Goal: Transaction & Acquisition: Book appointment/travel/reservation

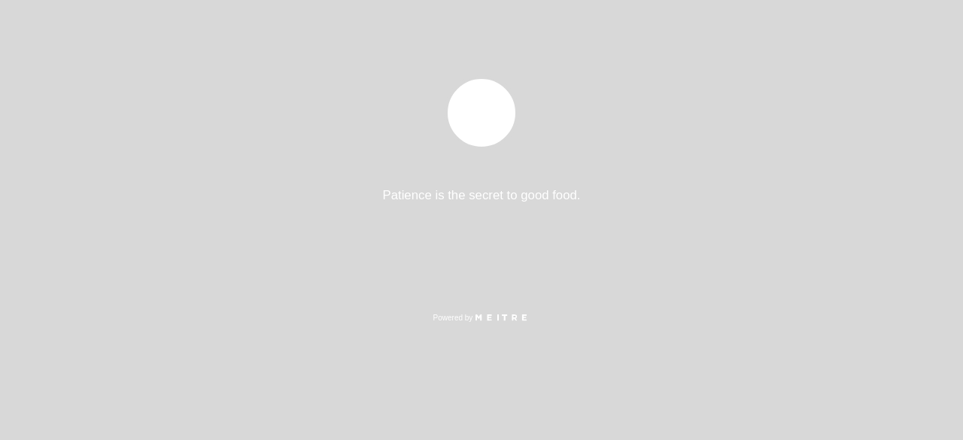
select select "es"
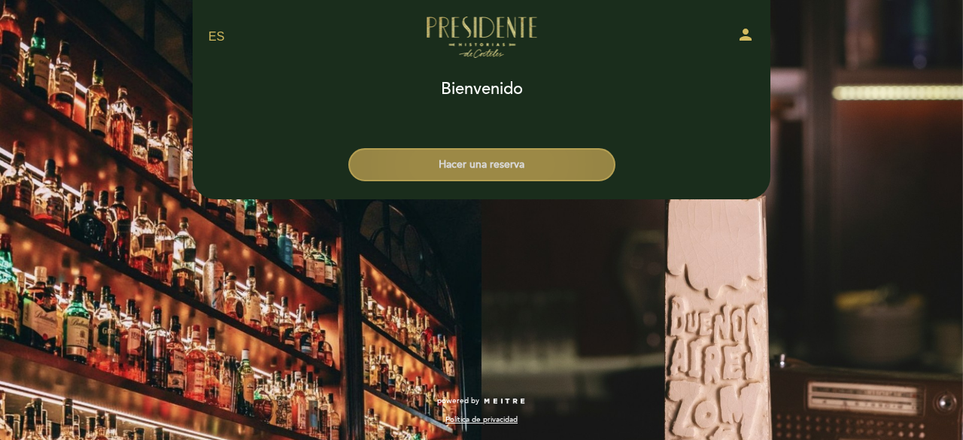
click at [496, 159] on button "Hacer una reserva" at bounding box center [481, 164] width 267 height 33
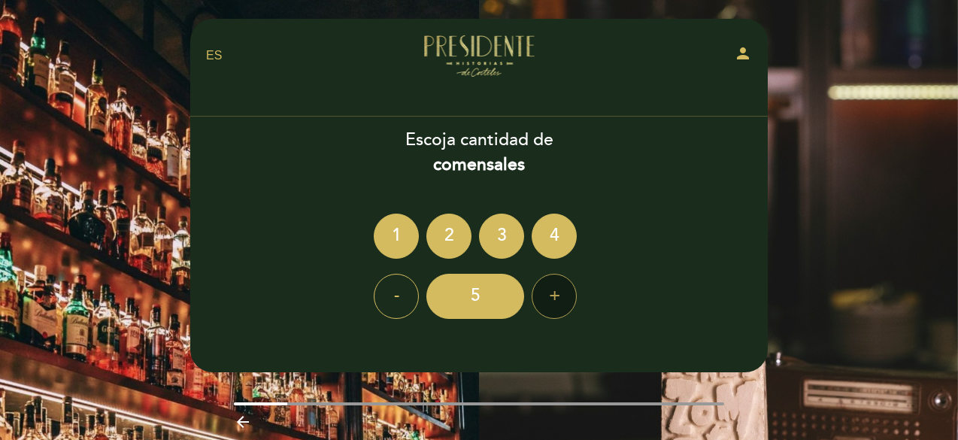
click at [560, 293] on div "+" at bounding box center [554, 296] width 45 height 45
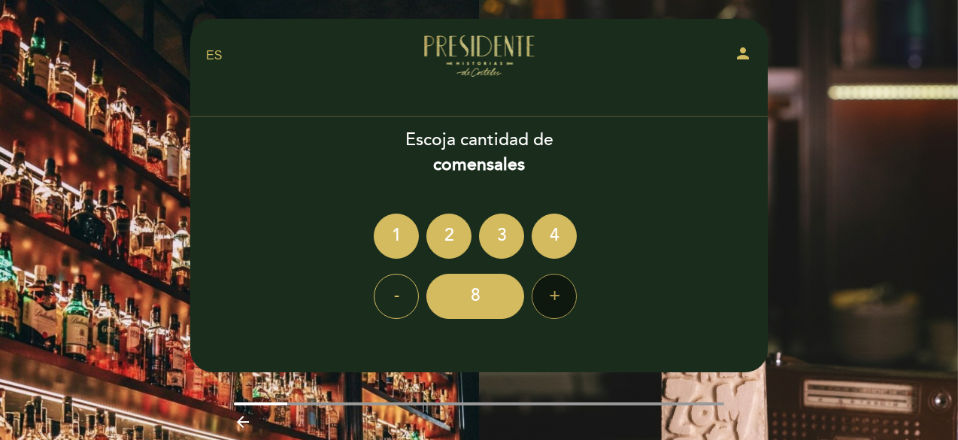
click at [560, 293] on div "+" at bounding box center [554, 296] width 45 height 45
click at [561, 297] on div "+" at bounding box center [554, 296] width 45 height 45
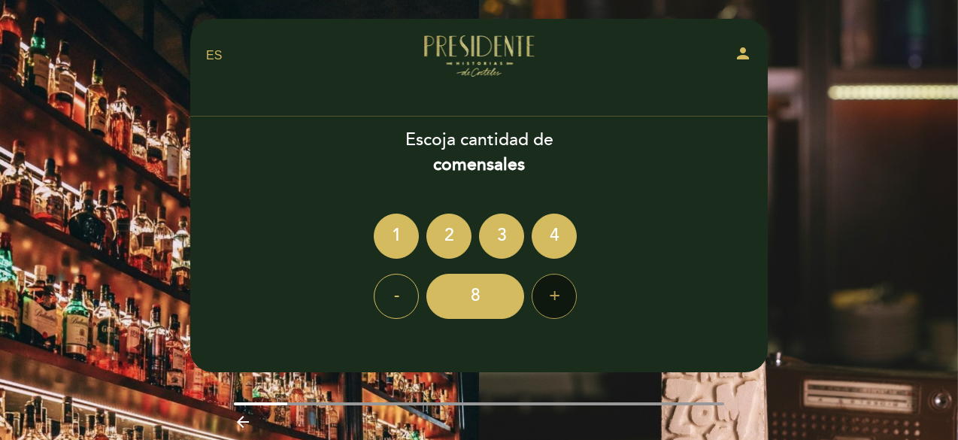
click at [561, 297] on div "+" at bounding box center [554, 296] width 45 height 45
drag, startPoint x: 561, startPoint y: 296, endPoint x: 662, endPoint y: 129, distance: 194.4
click at [562, 293] on div "+" at bounding box center [554, 296] width 45 height 45
